Goal: Communication & Community: Answer question/provide support

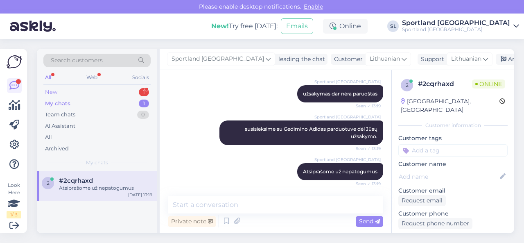
click at [112, 92] on div "New 1" at bounding box center [96, 91] width 107 height 11
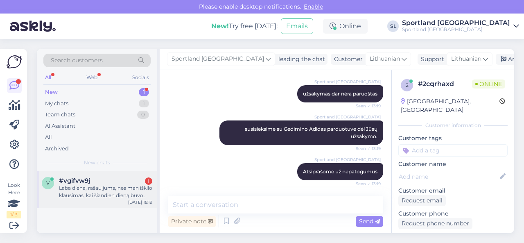
click at [108, 183] on div "#vgifvw9j 1" at bounding box center [105, 180] width 93 height 7
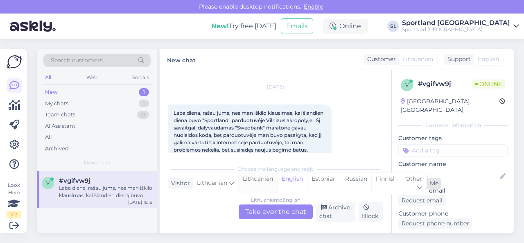
click at [256, 181] on div "Lithuanian" at bounding box center [258, 183] width 38 height 21
click at [261, 206] on div "Lithuanian to Lithuanian Take over the chat" at bounding box center [276, 211] width 74 height 15
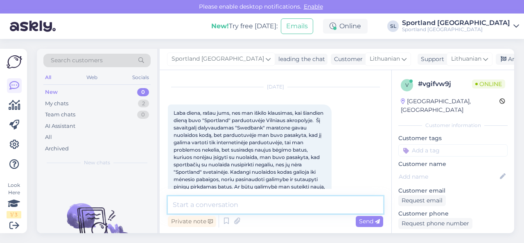
click at [251, 208] on textarea at bounding box center [275, 204] width 215 height 17
type textarea "Sveiki, dėkojame už Jūsų užklausą."
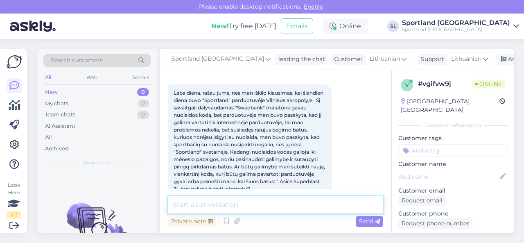
scroll to position [78, 0]
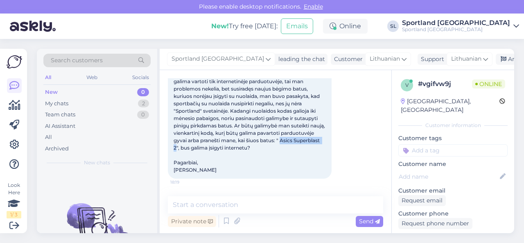
drag, startPoint x: 234, startPoint y: 146, endPoint x: 277, endPoint y: 147, distance: 43.0
click at [277, 147] on span "Laba diena, rašau jums, nes man iškilo klausimas, kai šiandien dieną buvo "Spor…" at bounding box center [249, 111] width 153 height 124
copy span "Asics Superblast 2"
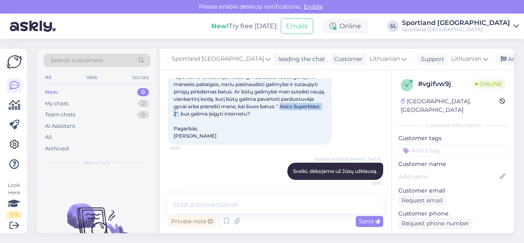
scroll to position [119, 0]
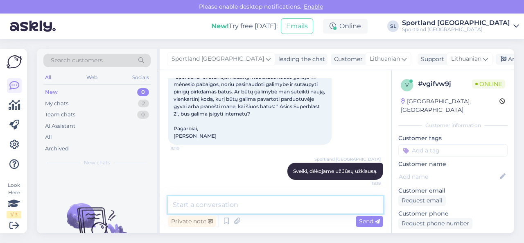
click at [240, 205] on textarea at bounding box center [275, 204] width 215 height 17
click at [243, 202] on textarea at bounding box center [275, 204] width 215 height 17
drag, startPoint x: 333, startPoint y: 205, endPoint x: 168, endPoint y: 203, distance: 165.3
click at [168, 203] on textarea "apgailestaujame, tačiau nuolaidos kodo sąlygo" at bounding box center [275, 204] width 215 height 17
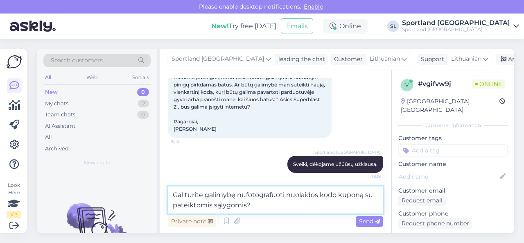
type textarea "Gal turite galimybę nufotografuoti nuolaidos kodo kuponą su pateiktomis sąlygom…"
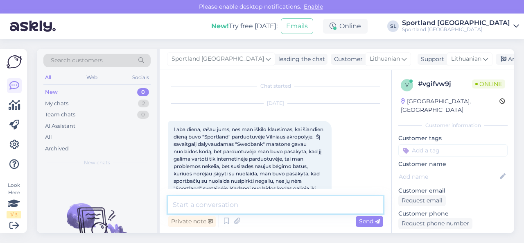
scroll to position [0, 0]
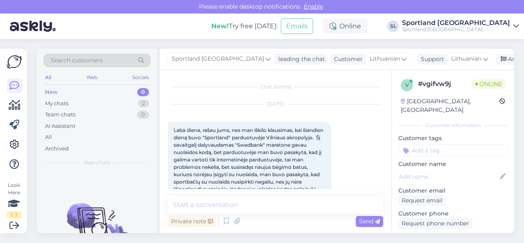
click at [173, 129] on div "Laba diena, rašau jums, nes man iškilo klausimas, kai šiandien dieną buvo "Spor…" at bounding box center [250, 189] width 164 height 135
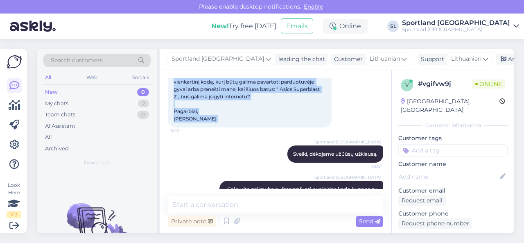
scroll to position [162, 0]
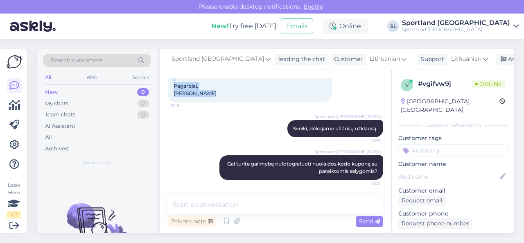
drag, startPoint x: 173, startPoint y: 130, endPoint x: 226, endPoint y: 95, distance: 63.4
click at [226, 95] on div "Laba diena, rašau jums, nes man iškilo klausimas, kai šiandien dieną buvo "Spor…" at bounding box center [250, 34] width 164 height 135
copy span "Laba diena, rašau jums, nes man iškilo klausimas, kai šiandien dieną buvo "Spor…"
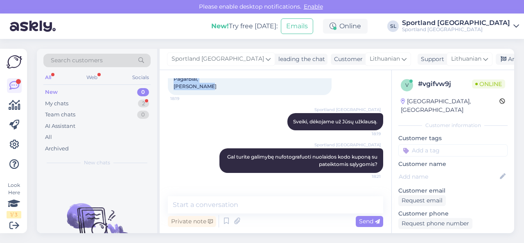
scroll to position [213, 0]
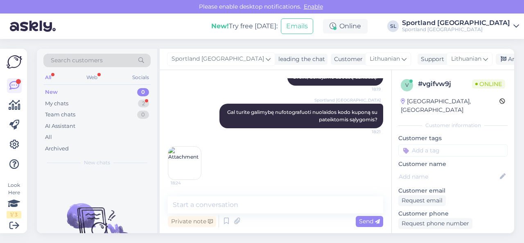
click at [188, 160] on img at bounding box center [184, 162] width 33 height 33
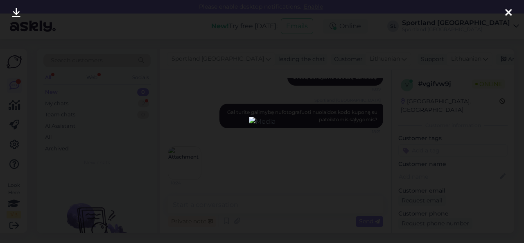
click at [504, 13] on div at bounding box center [508, 13] width 16 height 26
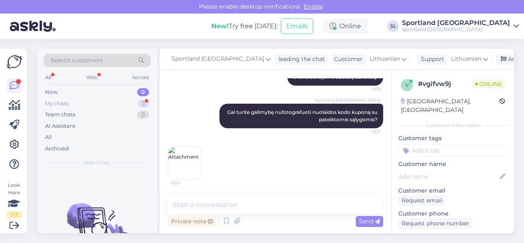
click at [121, 102] on div "My chats 2" at bounding box center [96, 103] width 107 height 11
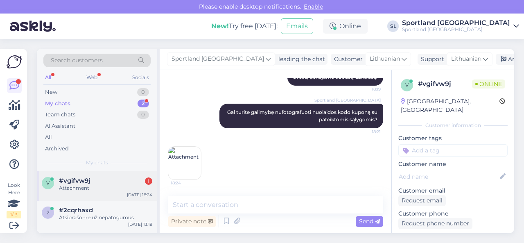
click at [103, 187] on div "Attachment" at bounding box center [105, 187] width 93 height 7
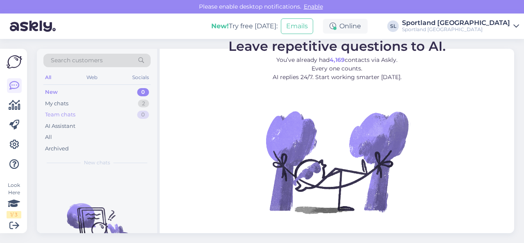
click at [128, 109] on div "Team chats 0" at bounding box center [96, 114] width 107 height 11
click at [119, 104] on div "My chats 2" at bounding box center [96, 103] width 107 height 11
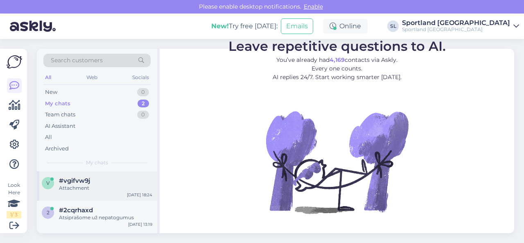
click at [121, 185] on div "Attachment" at bounding box center [105, 187] width 93 height 7
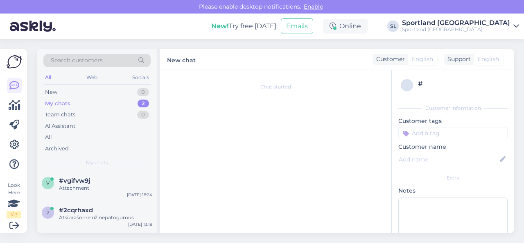
scroll to position [213, 0]
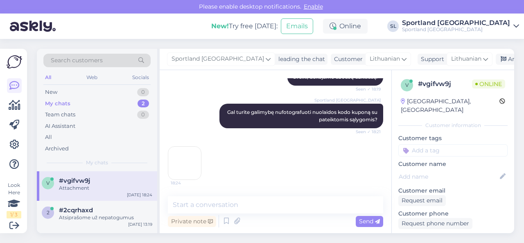
click at [187, 163] on img at bounding box center [184, 162] width 33 height 33
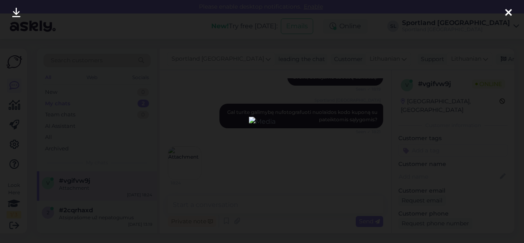
click at [255, 119] on img at bounding box center [262, 122] width 27 height 10
drag, startPoint x: 504, startPoint y: 14, endPoint x: 494, endPoint y: 14, distance: 10.2
click at [504, 14] on div at bounding box center [508, 13] width 16 height 26
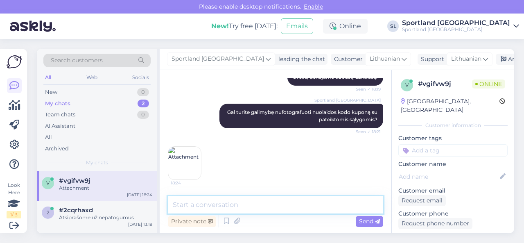
click at [241, 207] on textarea at bounding box center [275, 204] width 215 height 17
paste textarea "Dėkojame, kad kreipėtės į mus ir pasidalinote savo patirtimi. Atsiprašome už ne…"
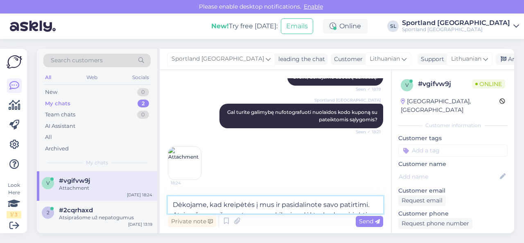
scroll to position [164, 0]
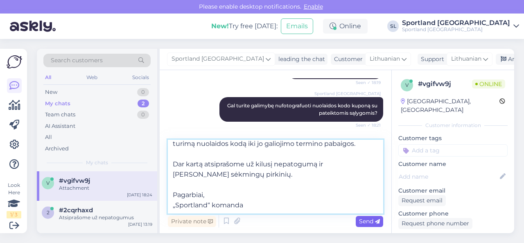
type textarea "Dėkojame, kad kreipėtės į mus ir pasidalinote savo patirtimi. Atsiprašome už ne…"
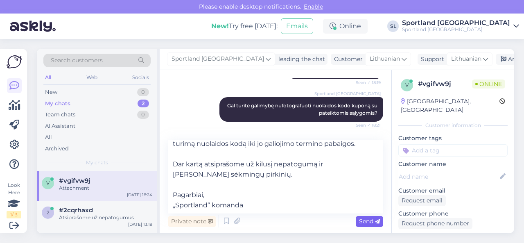
click at [364, 222] on span "Send" at bounding box center [369, 220] width 21 height 7
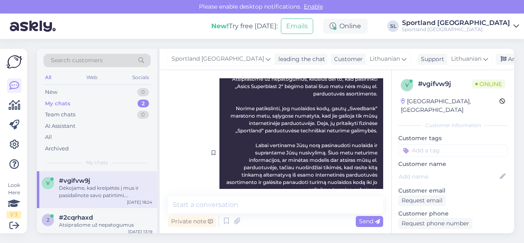
scroll to position [410, 0]
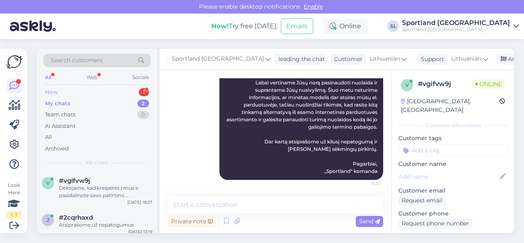
click at [97, 90] on div "New 1" at bounding box center [96, 91] width 107 height 11
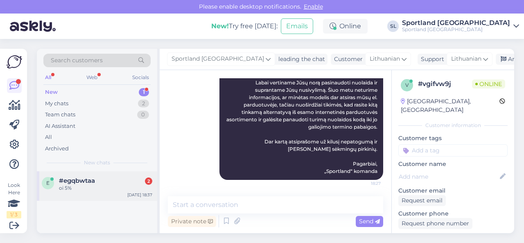
click at [100, 182] on div "#egqbwtaa 2" at bounding box center [105, 180] width 93 height 7
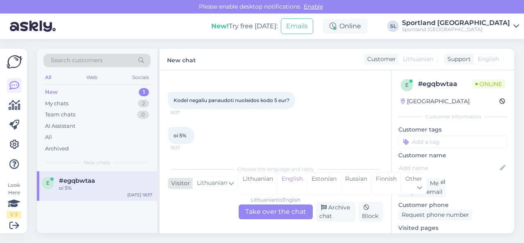
scroll to position [29, 0]
click at [259, 185] on div "Lithuanian" at bounding box center [258, 183] width 38 height 21
click at [264, 209] on div "Lithuanian to Lithuanian Take over the chat" at bounding box center [276, 211] width 74 height 15
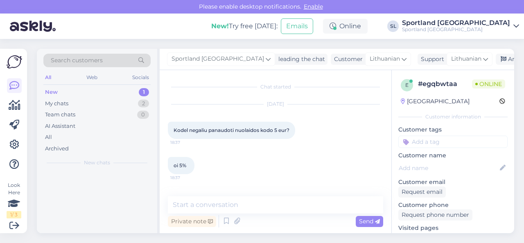
scroll to position [0, 0]
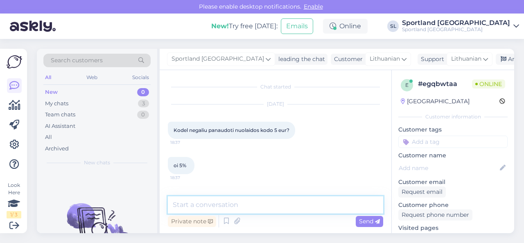
click at [252, 209] on textarea at bounding box center [275, 204] width 215 height 17
type textarea "Sveiki"
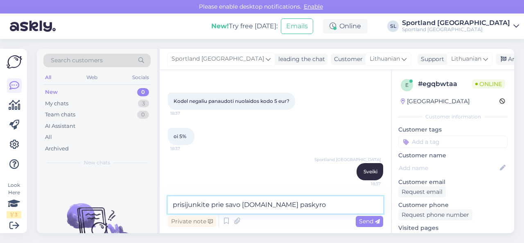
type textarea "prisijunkite prie savo Sportland.lt paskyros"
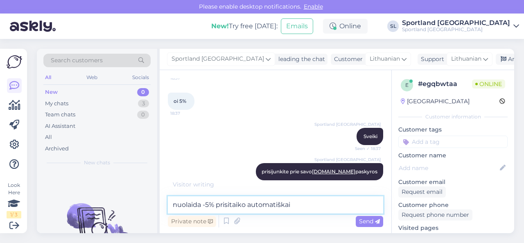
type textarea "nuolaida -5% prisitaiko automatiškai."
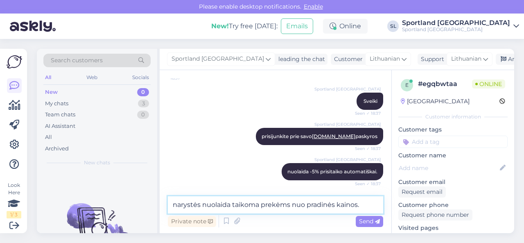
type textarea "narystės nuolaida taikoma prekėms nuo pradinės kainos."
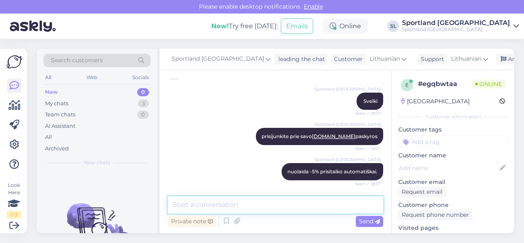
scroll to position [177, 0]
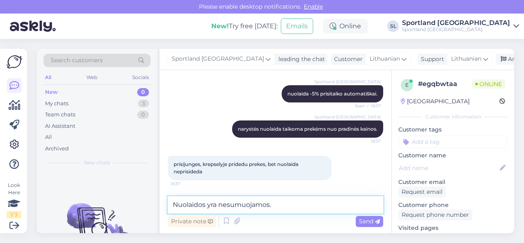
type textarea "Nuolaidos yra nesumuojamos."
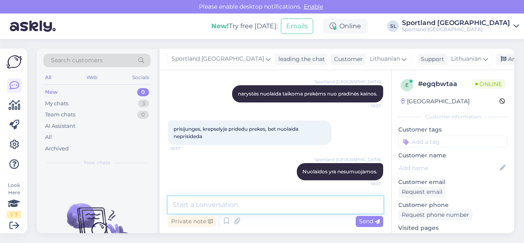
click at [253, 207] on textarea at bounding box center [275, 204] width 215 height 17
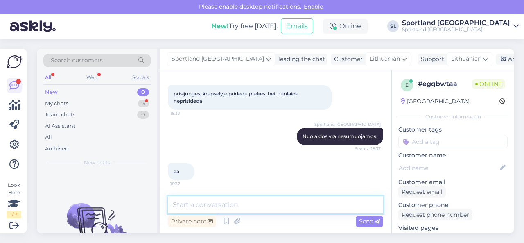
scroll to position [283, 0]
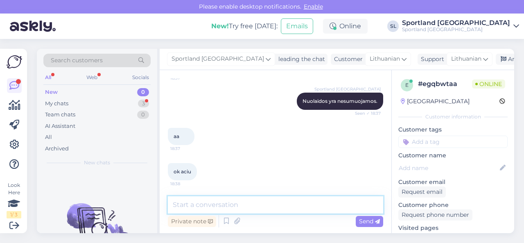
click at [214, 210] on textarea at bounding box center [275, 204] width 215 height 17
type textarea "dėkojame Jums, jog renkatės SPORTLAND."
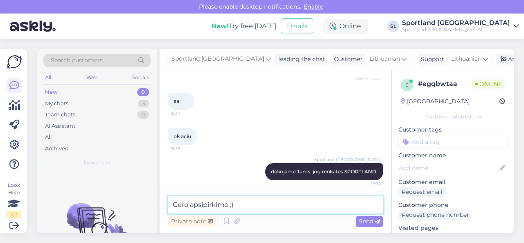
type textarea "Gero apsipirkimo ;)"
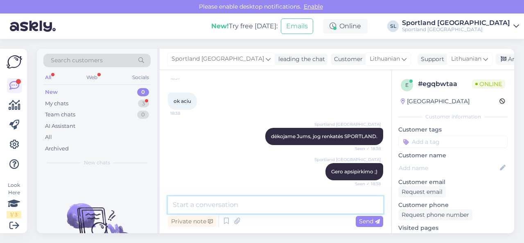
scroll to position [424, 0]
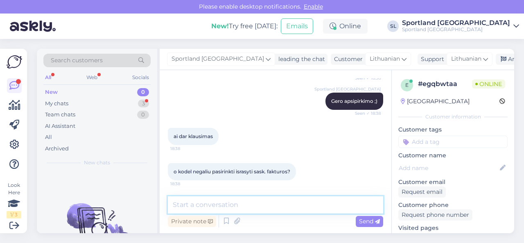
click at [243, 203] on textarea at bounding box center [275, 204] width 215 height 17
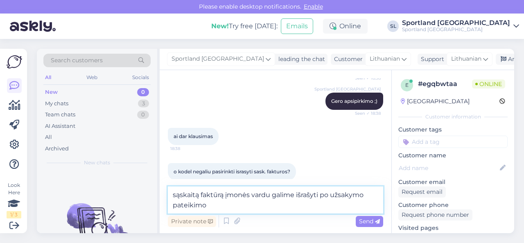
type textarea "sąskaitą faktūrą įmonės vardu galime išrašyti po užsakymo pateikimo."
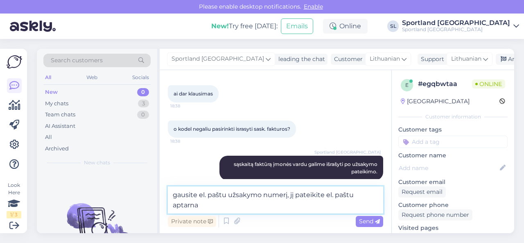
scroll to position [476, 0]
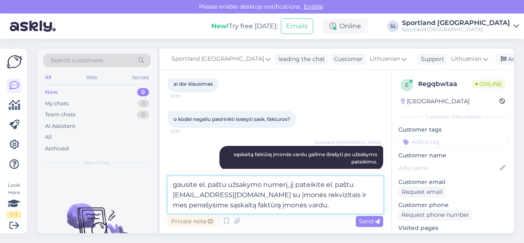
type textarea "gausite el. paštu užsakymo numerį, jį pateikite el. paštu aptarnavimas@sportlan…"
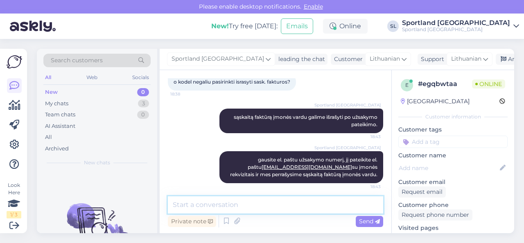
scroll to position [516, 0]
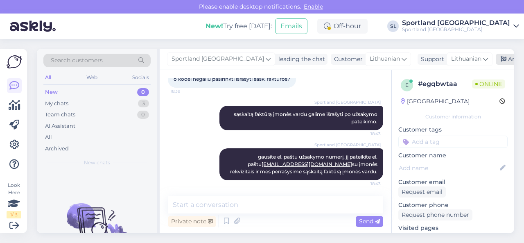
click at [496, 62] on div "Archive chat" at bounding box center [522, 59] width 52 height 11
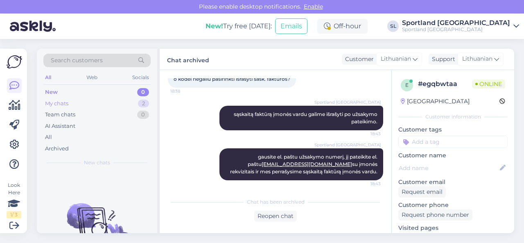
click at [133, 104] on div "My chats 2" at bounding box center [96, 103] width 107 height 11
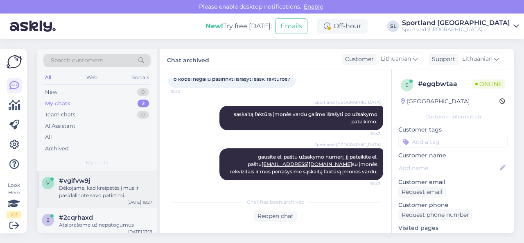
click at [87, 192] on div "Dėkojame, kad kreipėtės į mus ir pasidalinote savo patirtimi. Atsiprašome už ne…" at bounding box center [105, 191] width 93 height 15
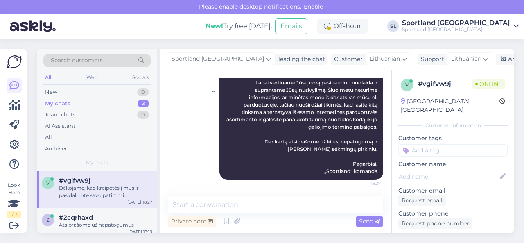
scroll to position [410, 0]
click at [496, 61] on div "Archive chat" at bounding box center [522, 59] width 52 height 11
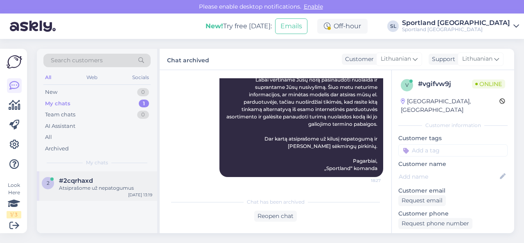
click at [98, 188] on div "Atsiprašome už nepatogumus" at bounding box center [105, 187] width 93 height 7
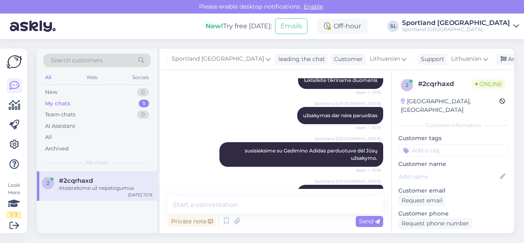
scroll to position [149, 0]
